Goal: Communication & Community: Answer question/provide support

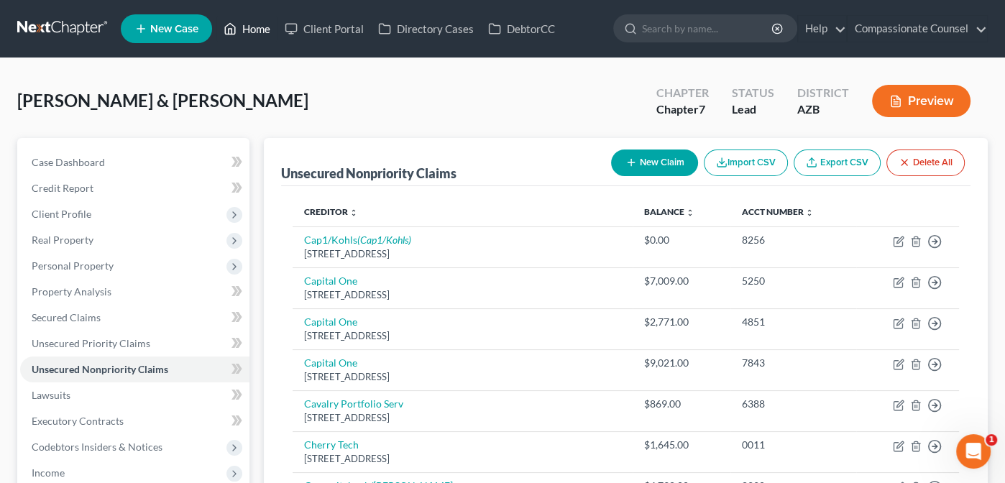
click at [257, 35] on link "Home" at bounding box center [246, 29] width 61 height 26
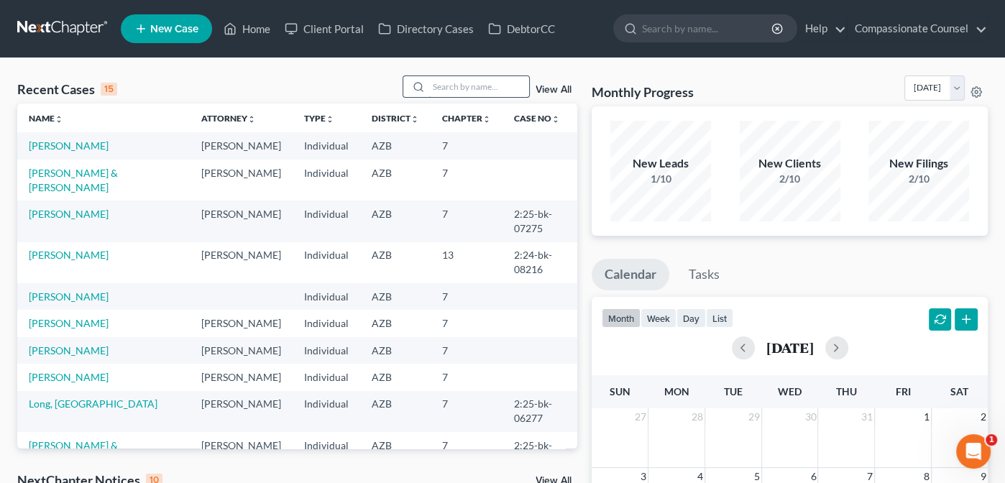
click at [457, 85] on input "search" at bounding box center [479, 86] width 101 height 21
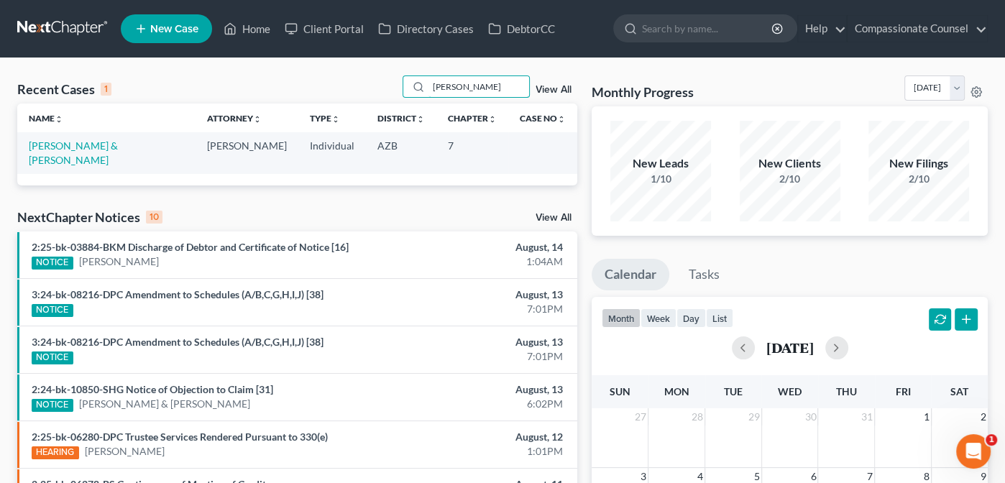
type input "[PERSON_NAME]"
click at [347, 27] on link "Client Portal" at bounding box center [324, 29] width 93 height 26
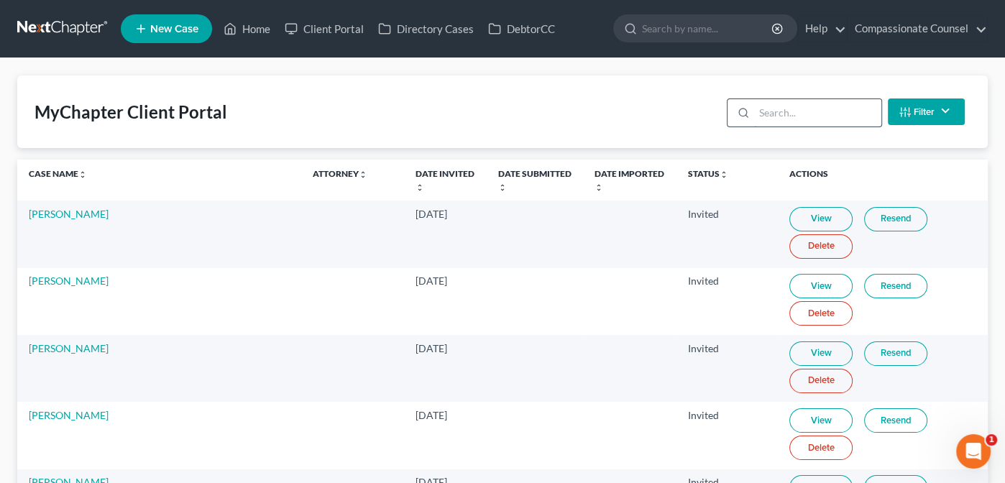
click at [808, 105] on input "search" at bounding box center [817, 112] width 127 height 27
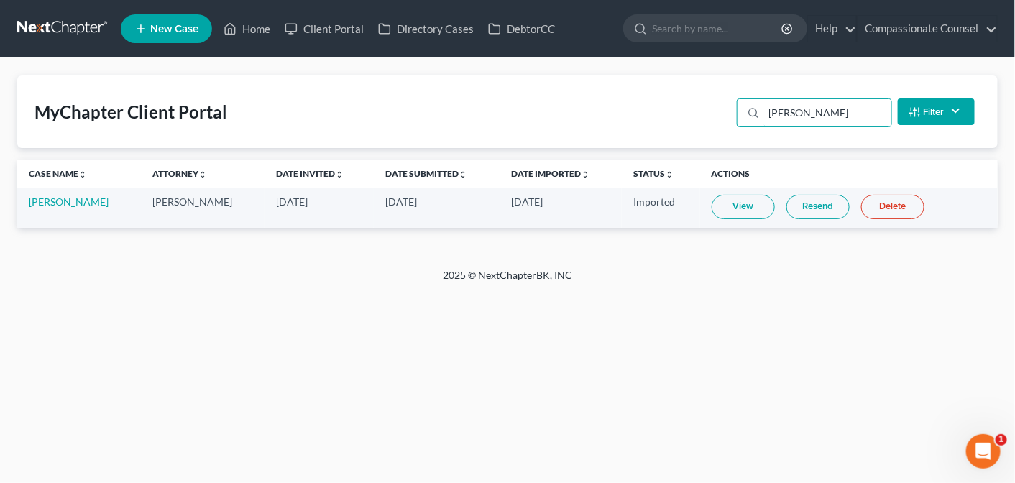
type input "[PERSON_NAME]"
click at [806, 204] on link "Resend" at bounding box center [818, 207] width 63 height 24
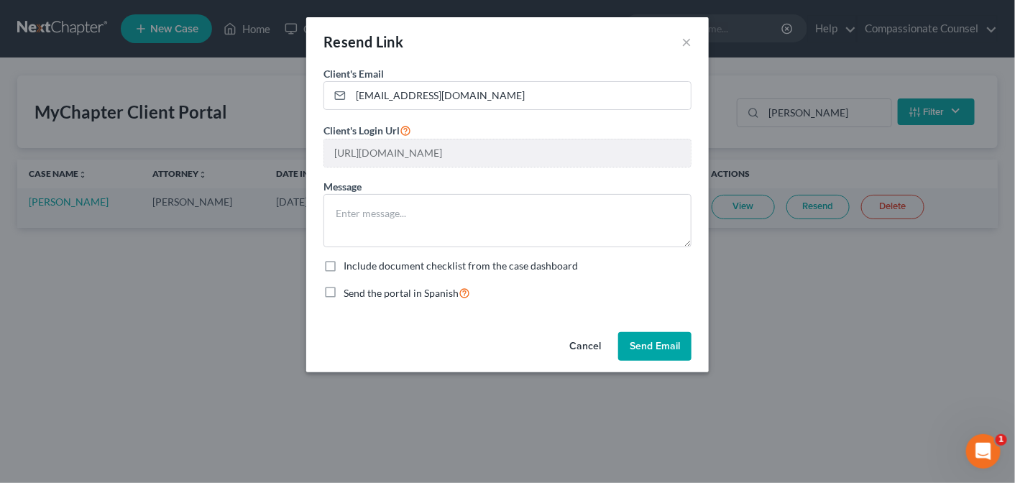
click at [664, 336] on button "Send Email" at bounding box center [654, 346] width 73 height 29
